Goal: Task Accomplishment & Management: Manage account settings

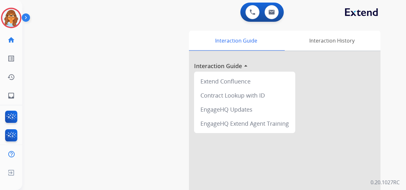
click at [29, 18] on img at bounding box center [27, 19] width 11 height 12
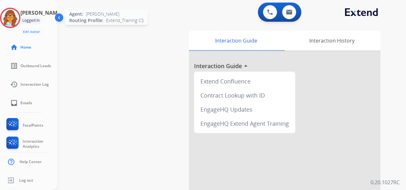
click at [19, 17] on img at bounding box center [10, 18] width 18 height 18
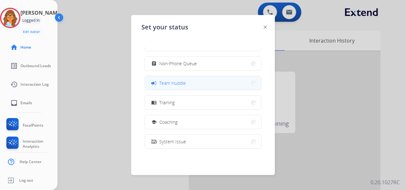
scroll to position [96, 0]
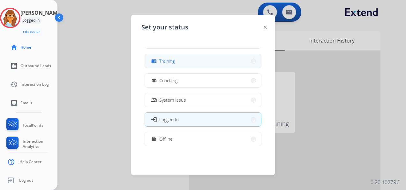
click at [185, 61] on button "menu_book Training" at bounding box center [203, 61] width 116 height 14
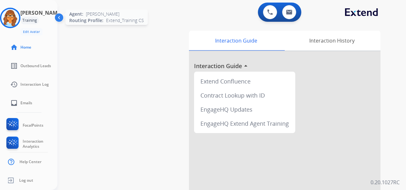
click at [13, 21] on img at bounding box center [10, 18] width 18 height 18
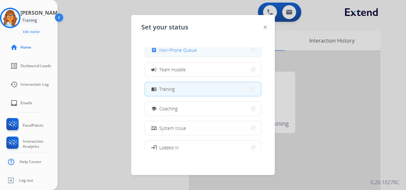
scroll to position [101, 0]
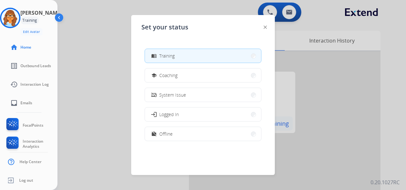
click at [223, 131] on button "work_off Offline" at bounding box center [203, 134] width 116 height 14
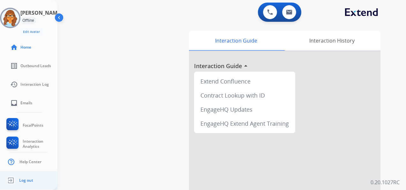
click at [21, 179] on span "Log out" at bounding box center [26, 179] width 14 height 5
